Goal: Information Seeking & Learning: Learn about a topic

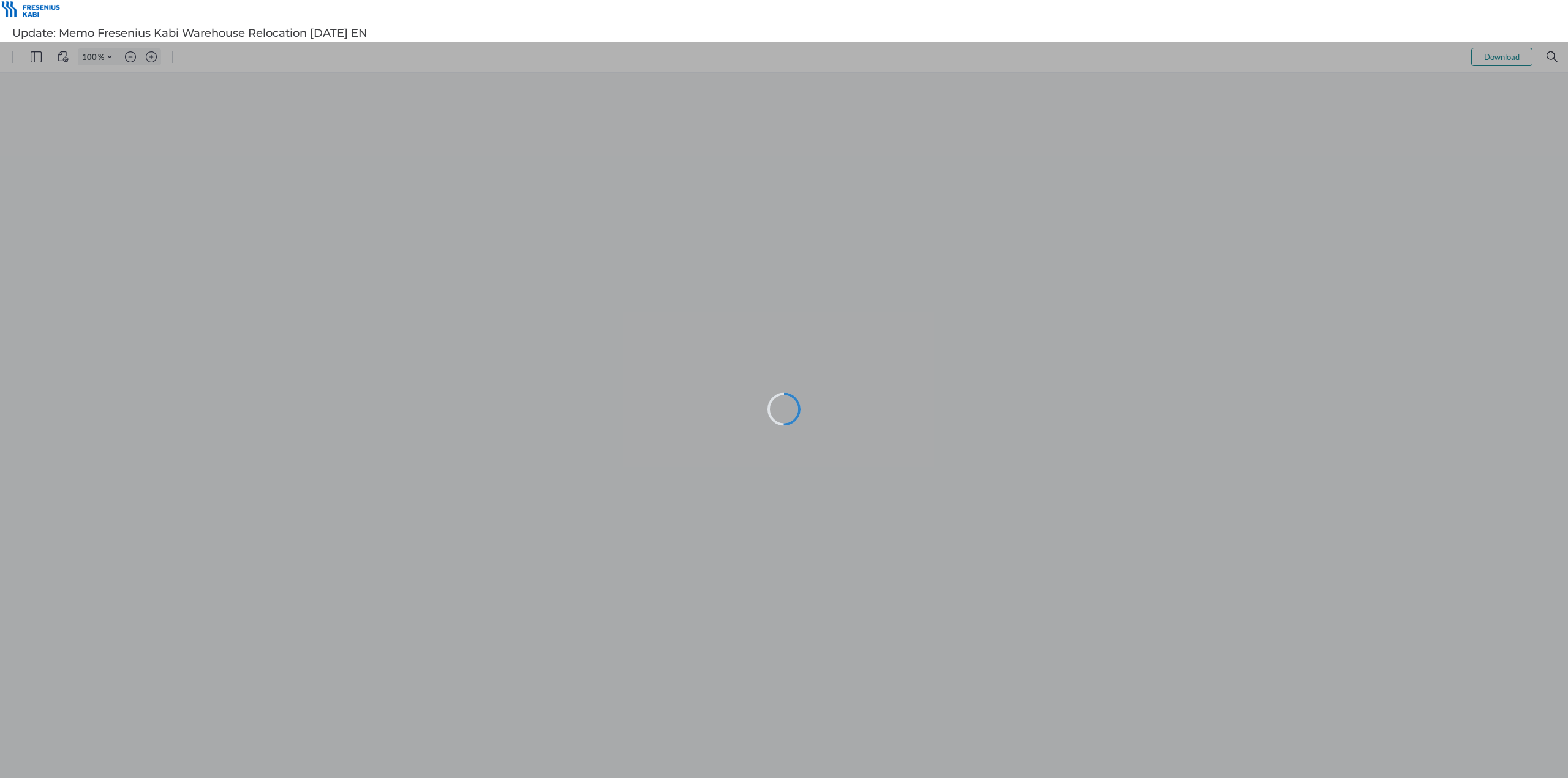
type input "144"
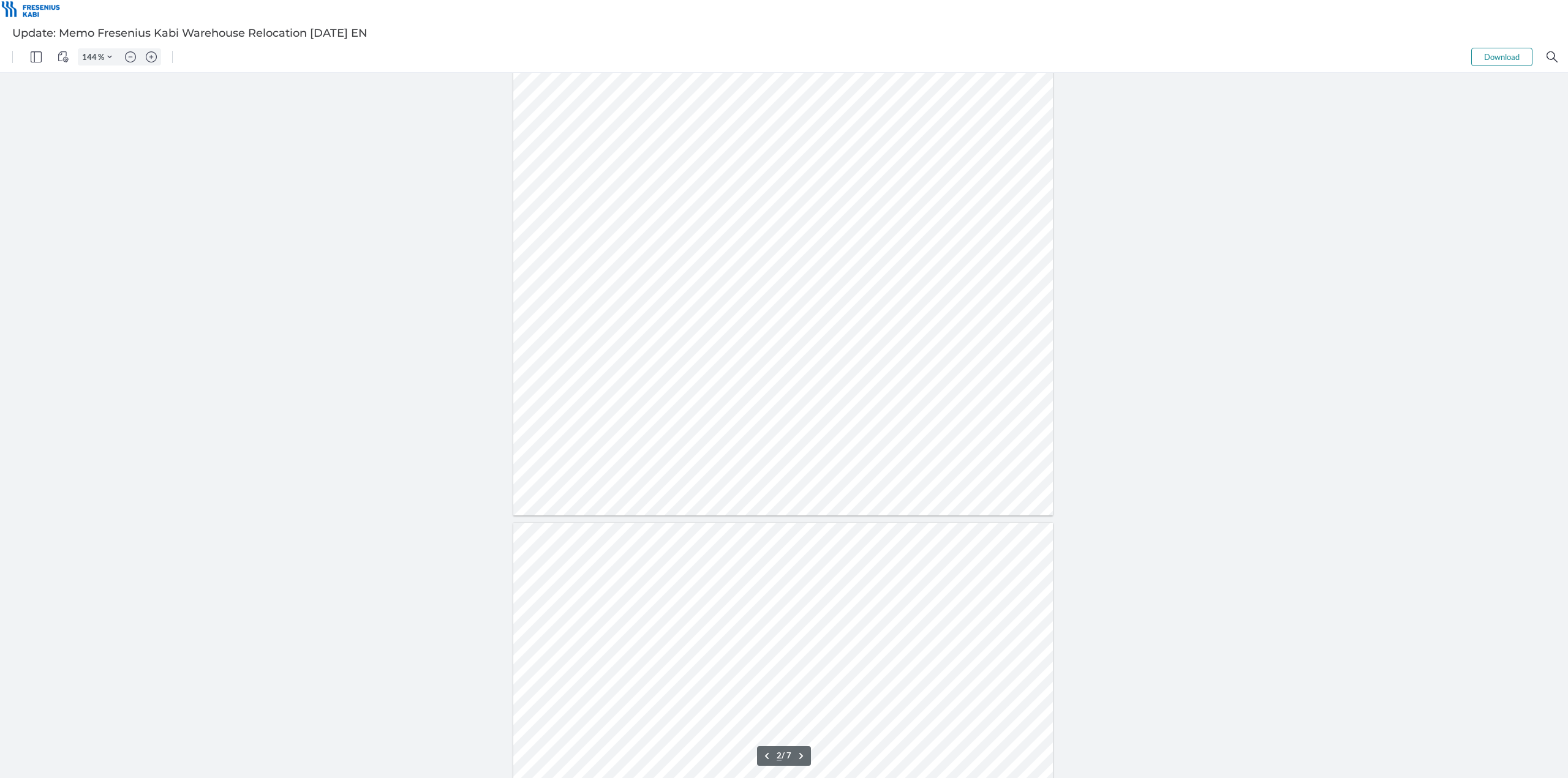
scroll to position [428, 0]
type input "1"
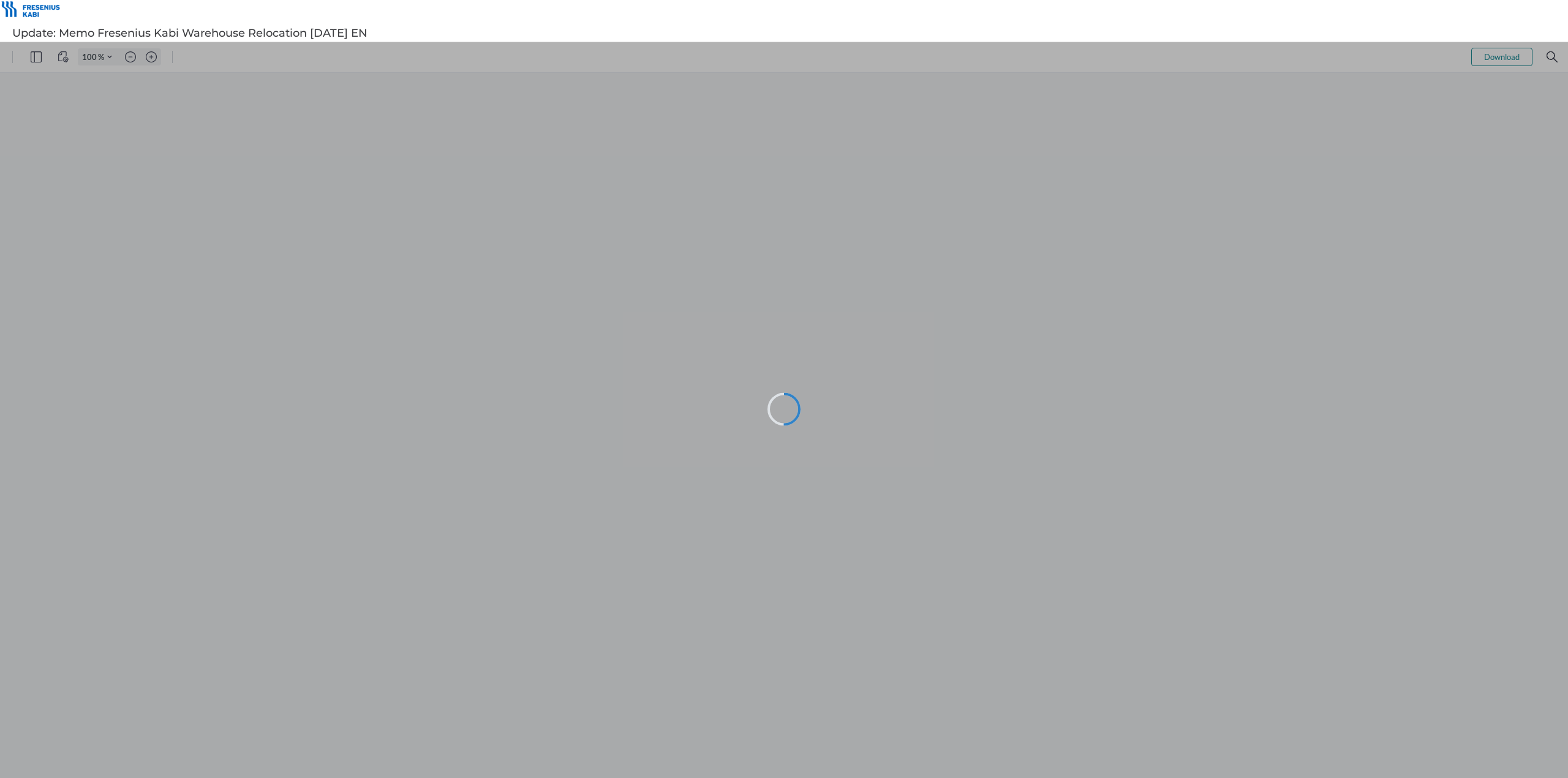
type input "144"
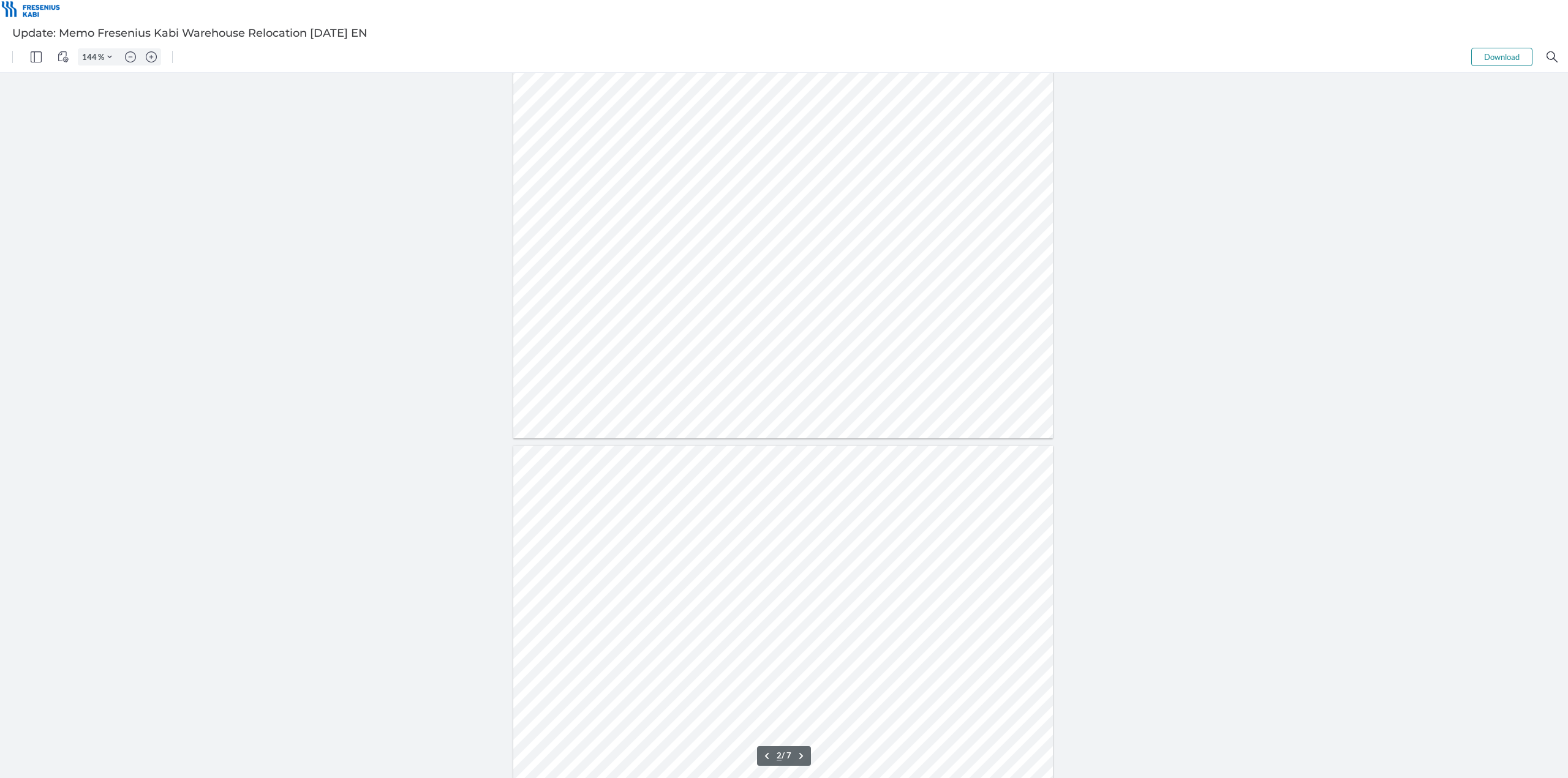
type input "2"
